Goal: Task Accomplishment & Management: Manage account settings

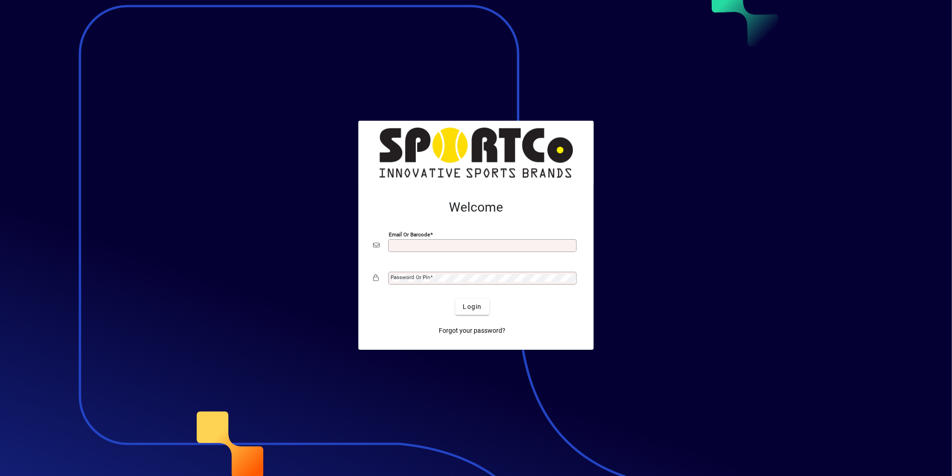
click at [787, 396] on div at bounding box center [476, 238] width 952 height 476
click at [787, 394] on div at bounding box center [476, 238] width 952 height 476
click at [470, 249] on input "Email or Barcode" at bounding box center [484, 245] width 186 height 7
type input "**********"
click at [426, 277] on mat-label "Password or Pin" at bounding box center [411, 277] width 40 height 6
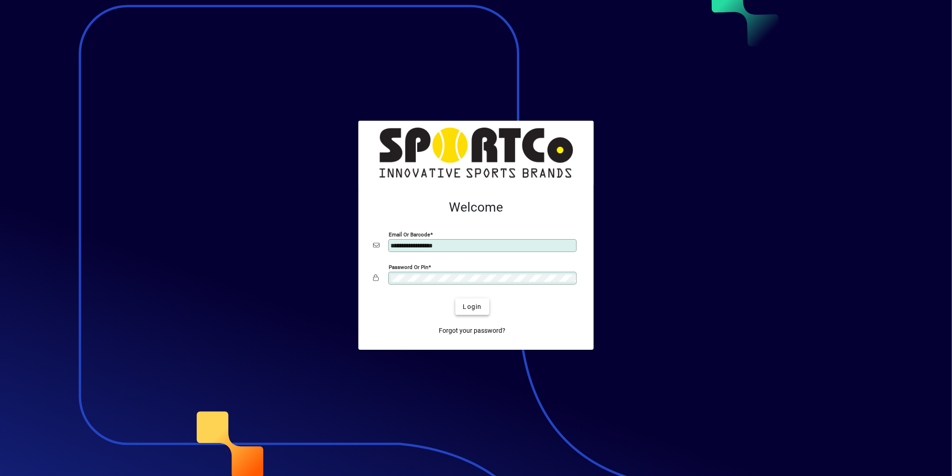
click at [481, 313] on span "submit" at bounding box center [472, 307] width 34 height 22
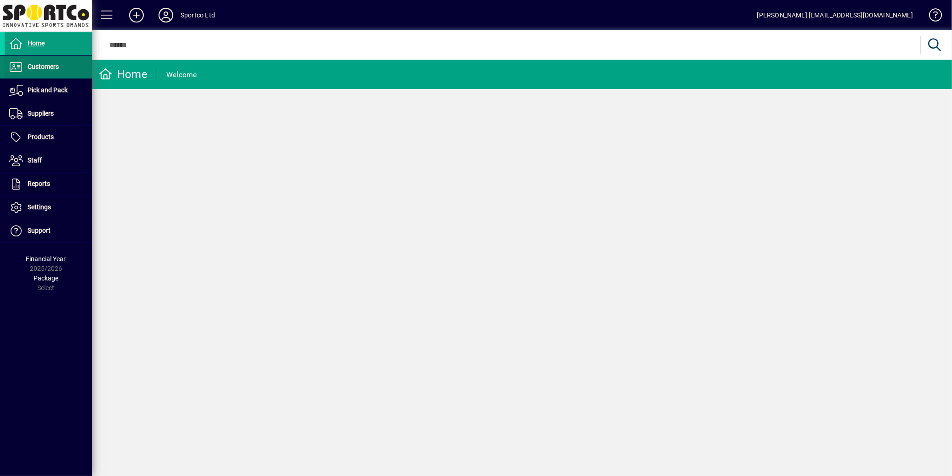
drag, startPoint x: 41, startPoint y: 68, endPoint x: 46, endPoint y: 65, distance: 5.6
click at [41, 68] on span "Customers" at bounding box center [43, 66] width 31 height 7
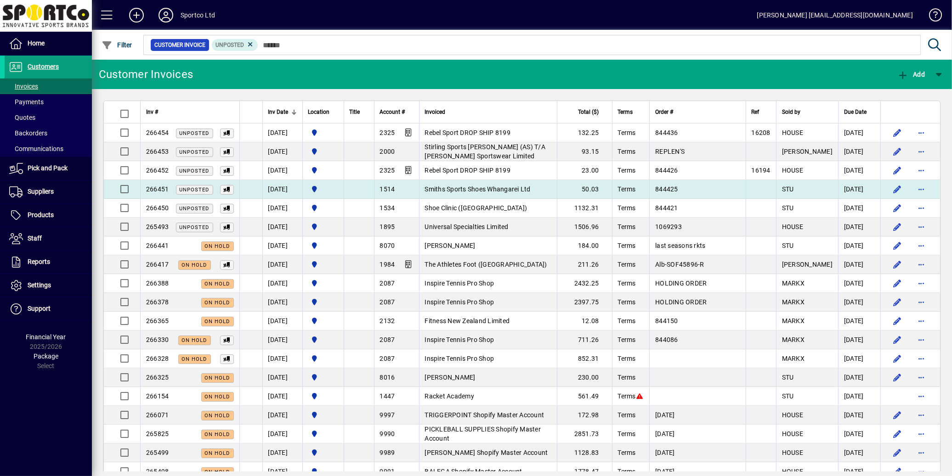
click at [504, 193] on span "Smiths Sports Shoes Whangarei Ltd" at bounding box center [478, 189] width 106 height 7
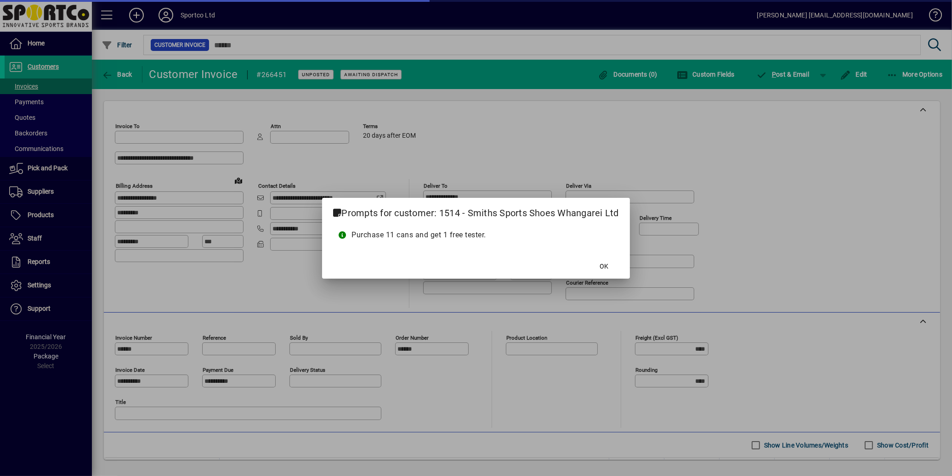
type input "**********"
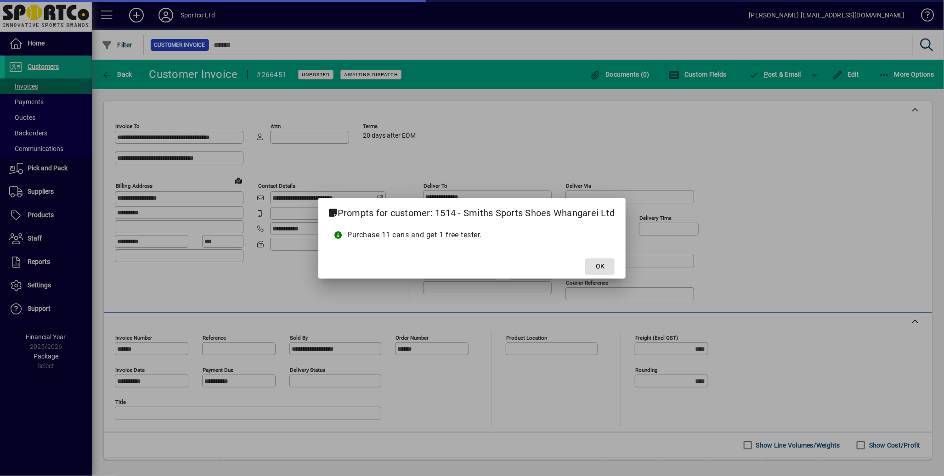
type input "**********"
click at [598, 268] on span "OK" at bounding box center [600, 267] width 9 height 10
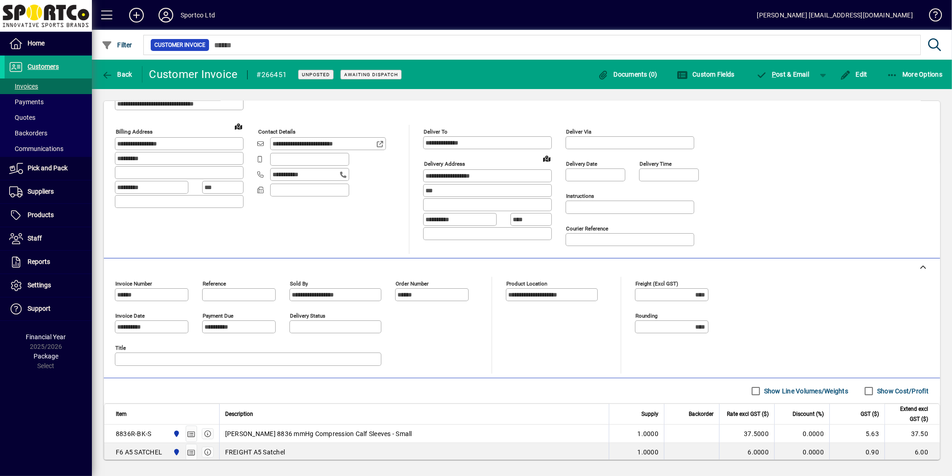
scroll to position [136, 0]
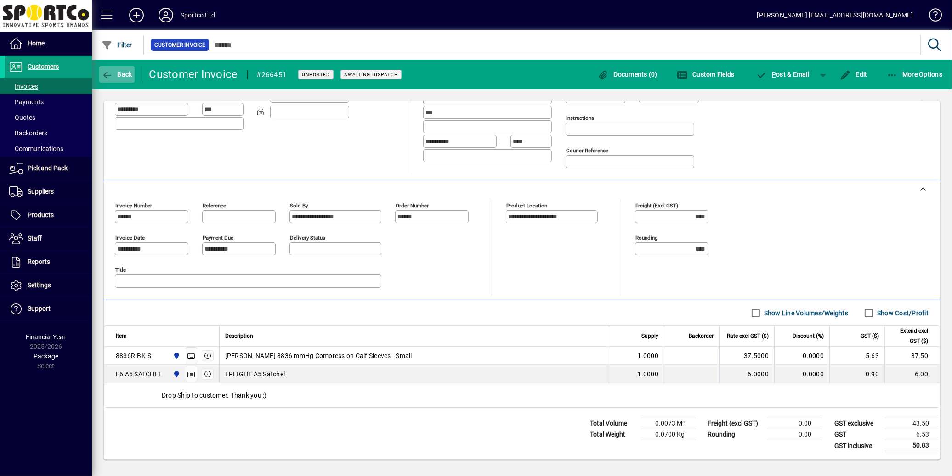
click at [125, 77] on span "button" at bounding box center [116, 74] width 35 height 22
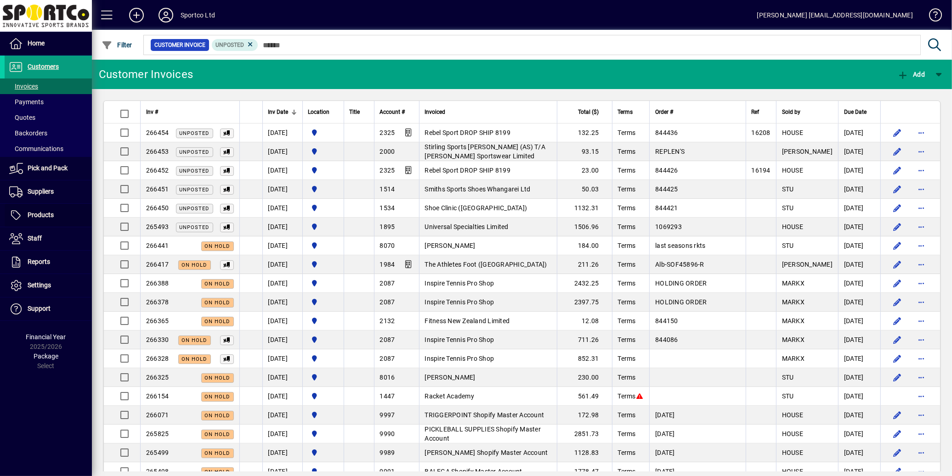
drag, startPoint x: 51, startPoint y: 216, endPoint x: 122, endPoint y: 166, distance: 86.3
click at [52, 216] on span "Products" at bounding box center [41, 214] width 26 height 7
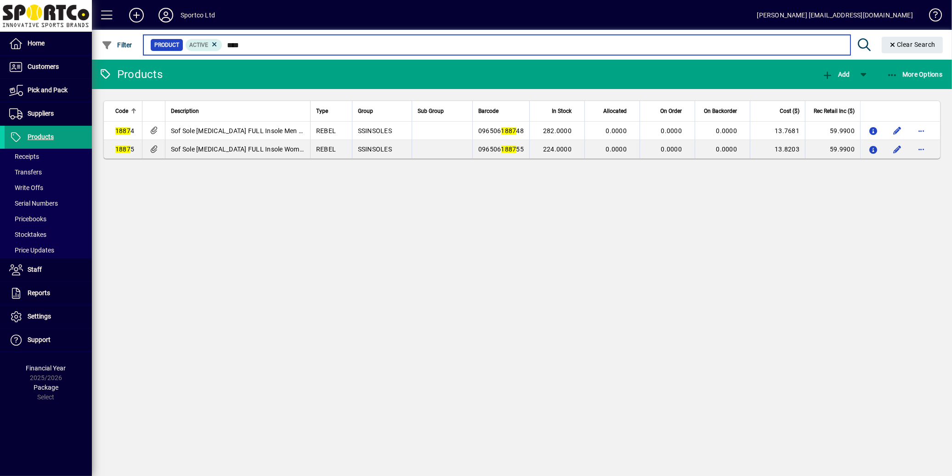
type input "****"
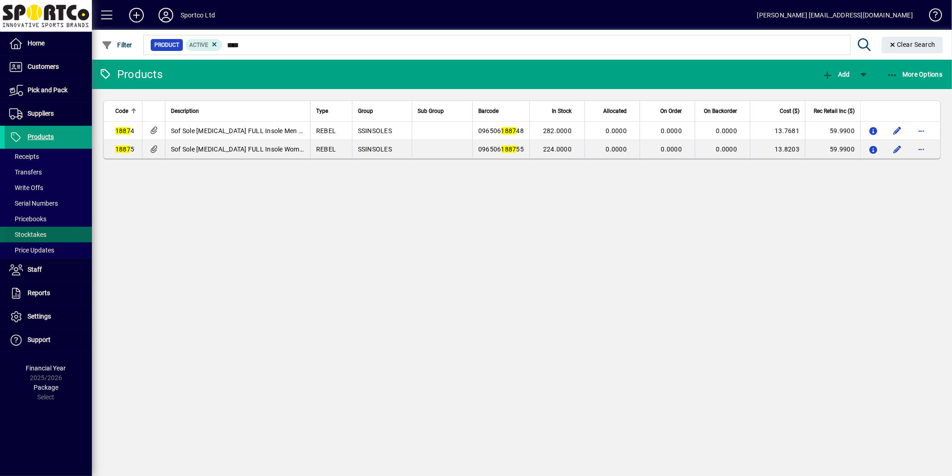
click at [33, 239] on span "Stocktakes" at bounding box center [26, 235] width 42 height 10
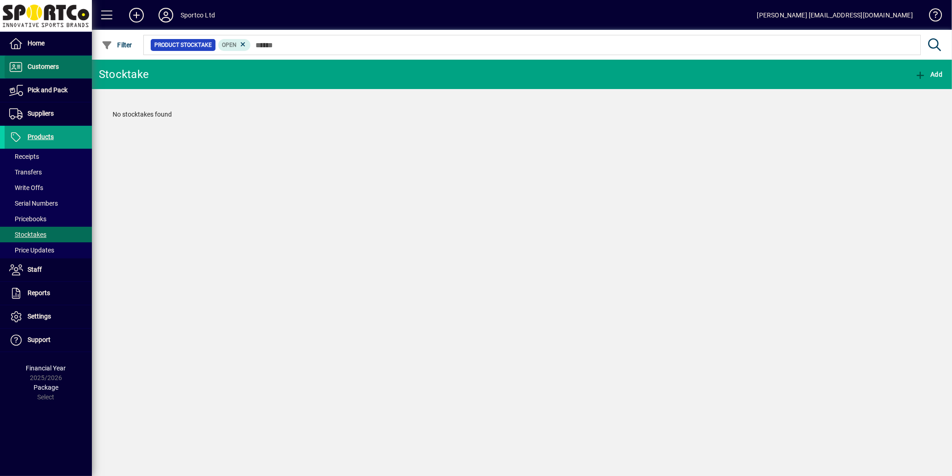
click at [42, 69] on span "Customers" at bounding box center [43, 66] width 31 height 7
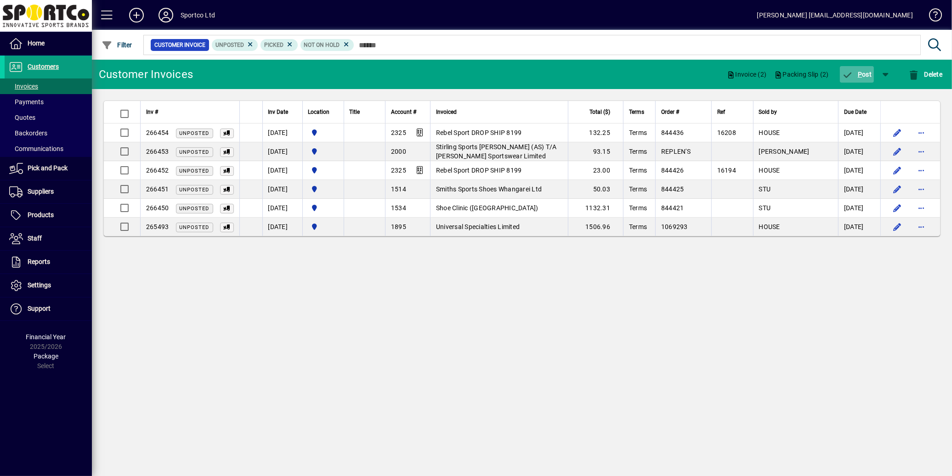
click at [865, 75] on span "P ost" at bounding box center [857, 74] width 30 height 7
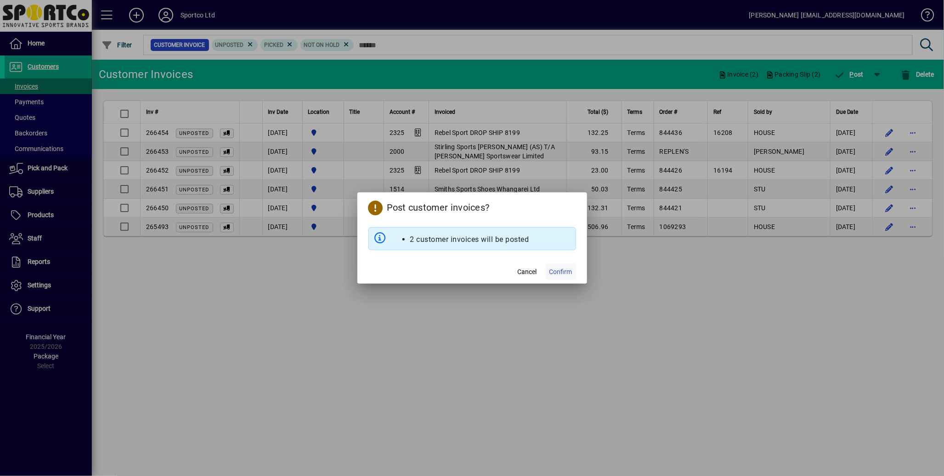
click at [561, 272] on span "Confirm" at bounding box center [560, 272] width 23 height 10
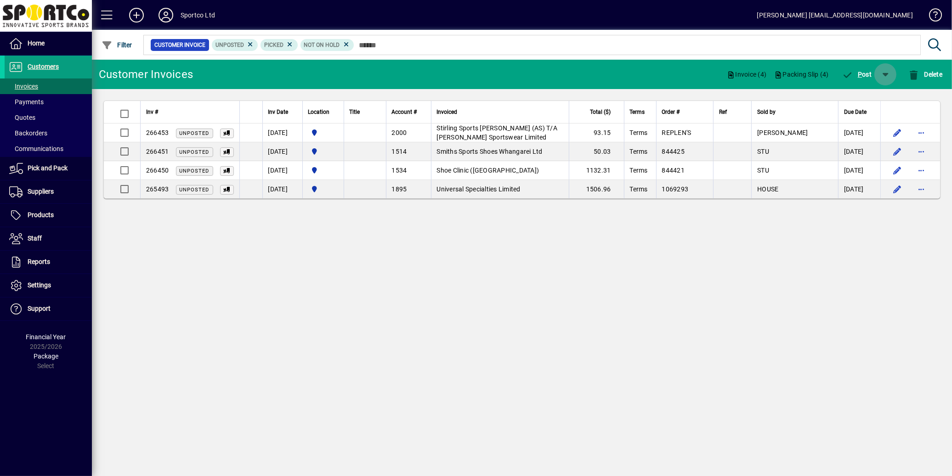
click at [881, 76] on span "button" at bounding box center [885, 74] width 22 height 22
click at [879, 100] on span "P ost & Email" at bounding box center [859, 98] width 55 height 7
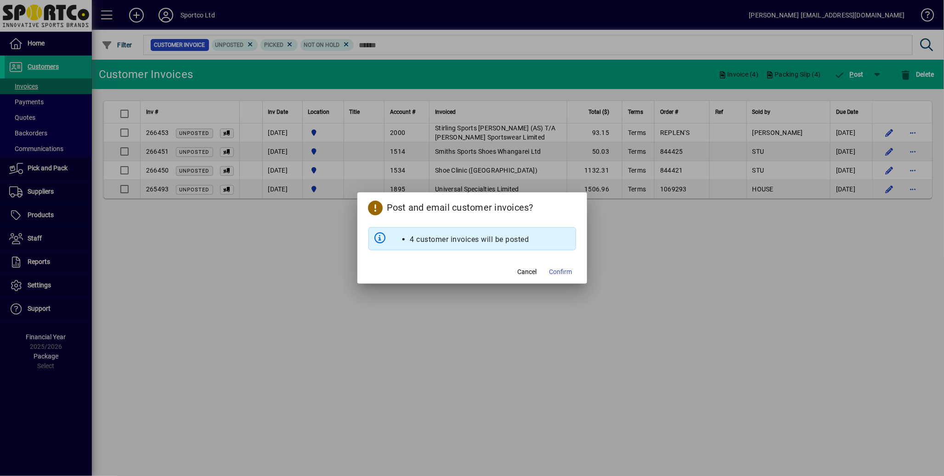
click at [562, 273] on span "Confirm" at bounding box center [560, 272] width 23 height 10
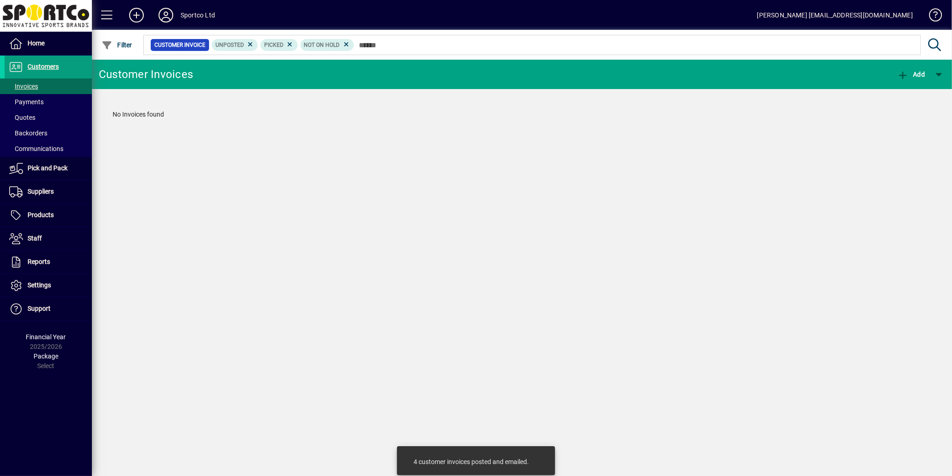
click at [163, 15] on icon at bounding box center [166, 15] width 18 height 15
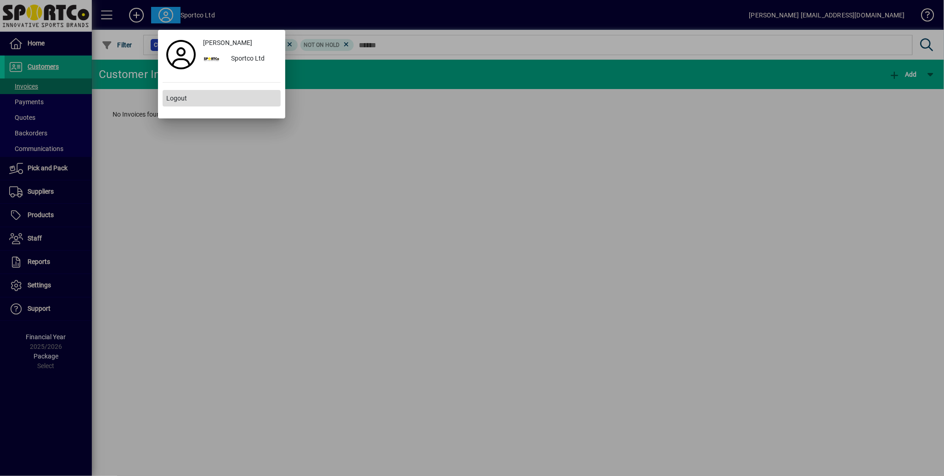
click at [186, 100] on span "Logout" at bounding box center [176, 99] width 21 height 10
